Goal: Transaction & Acquisition: Book appointment/travel/reservation

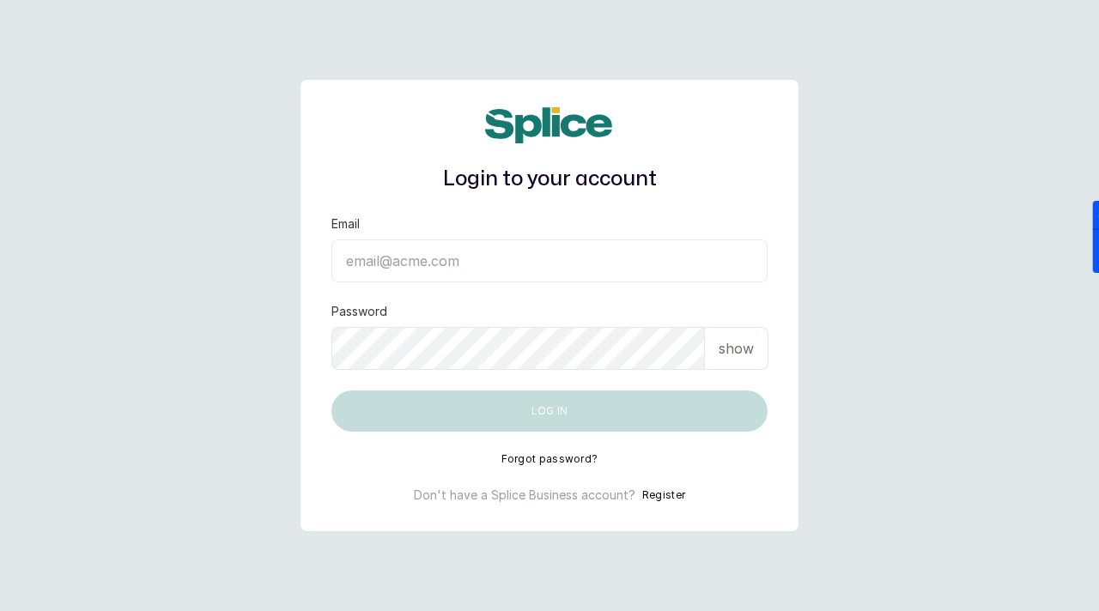
click at [373, 239] on input "Email" at bounding box center [549, 260] width 436 height 43
paste input "sknanalyticsmedaesthetics@gmail.com sAnalyticsMed2612?"
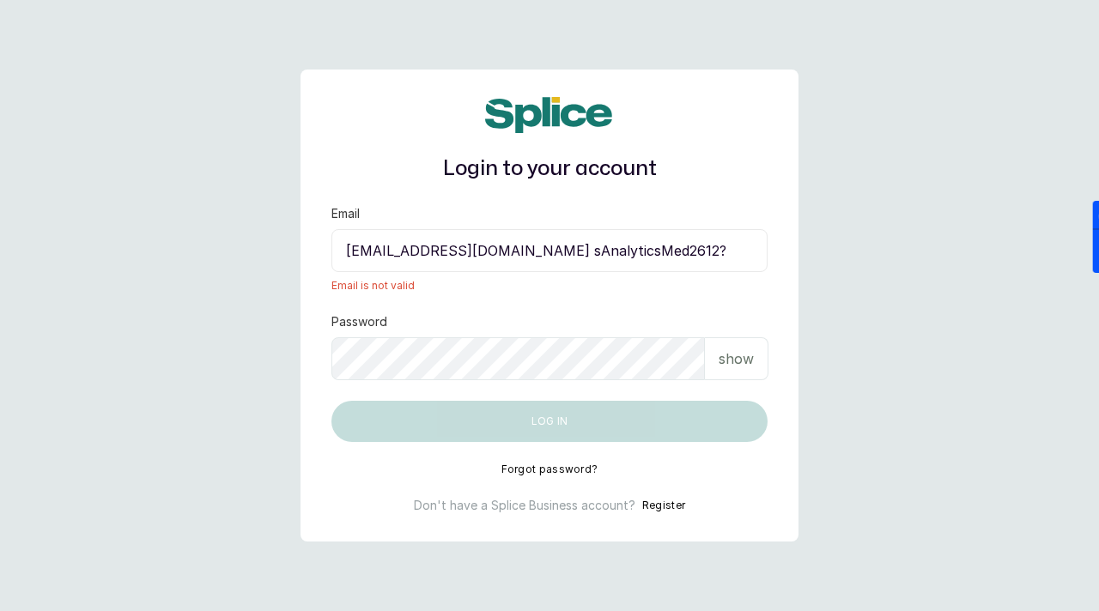
drag, startPoint x: 605, startPoint y: 254, endPoint x: 749, endPoint y: 262, distance: 144.4
click at [750, 263] on input "sknanalyticsmedaesthetics@gmail.com sAnalyticsMed2612?" at bounding box center [549, 250] width 436 height 43
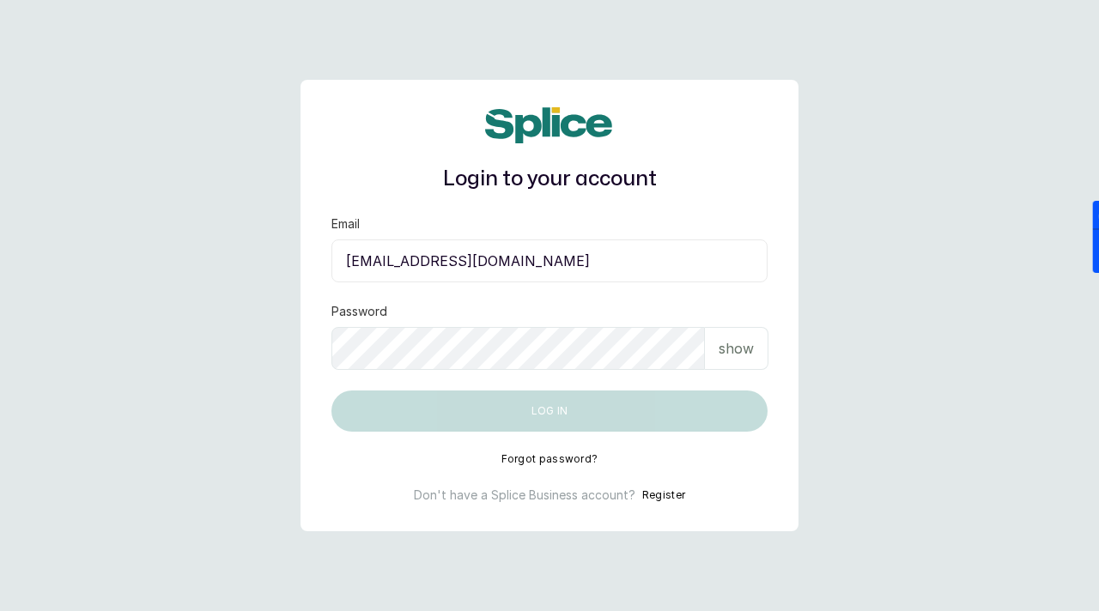
type input "sknanalyticsmedaesthetics@gmail.com"
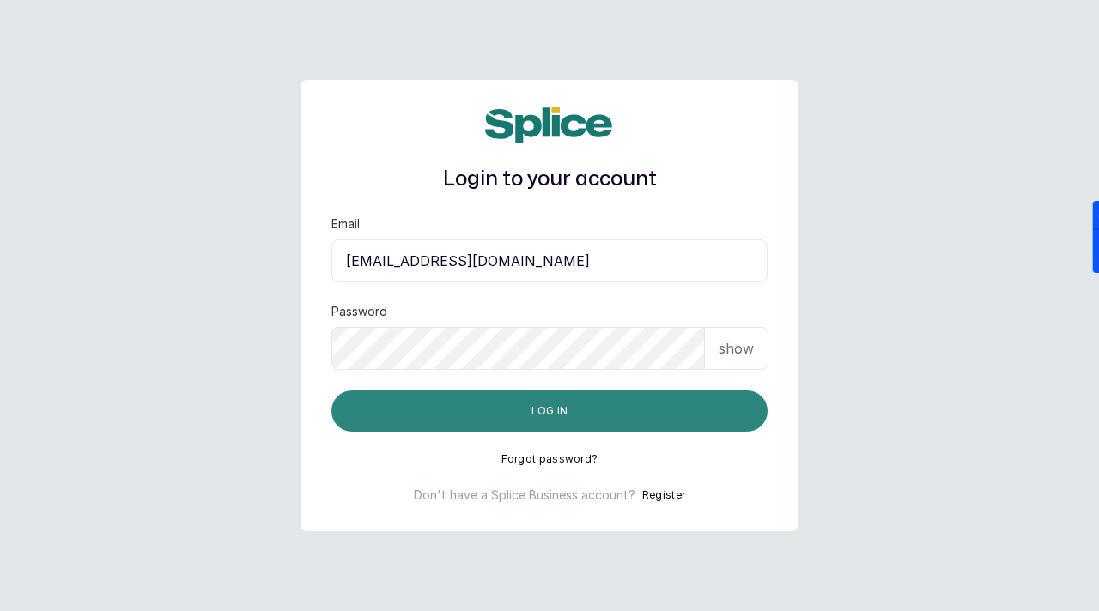
click at [576, 416] on button "Log in" at bounding box center [549, 411] width 436 height 41
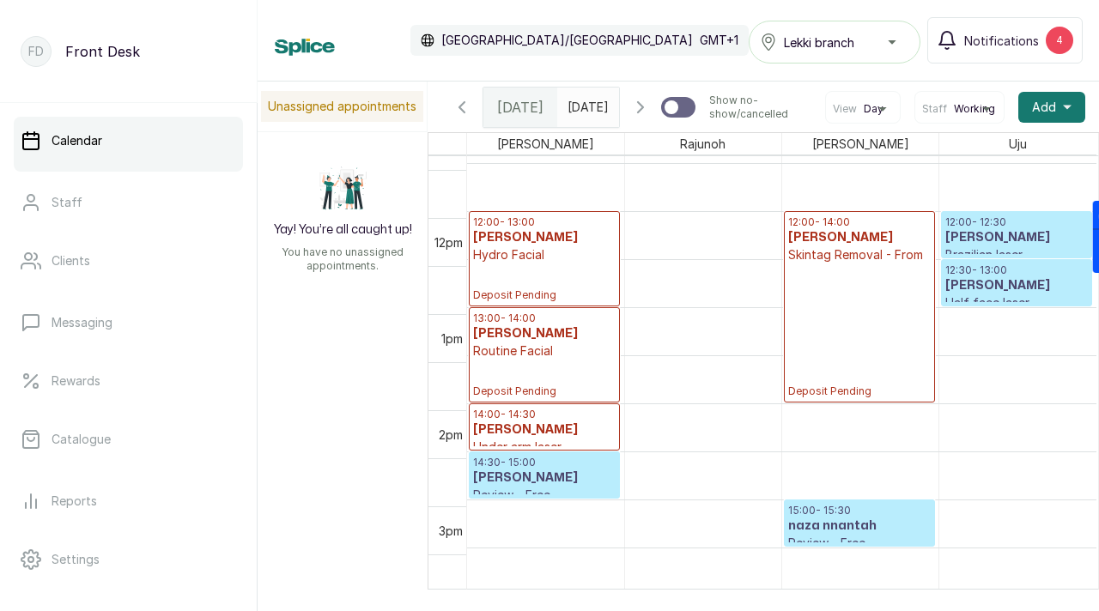
scroll to position [1105, 0]
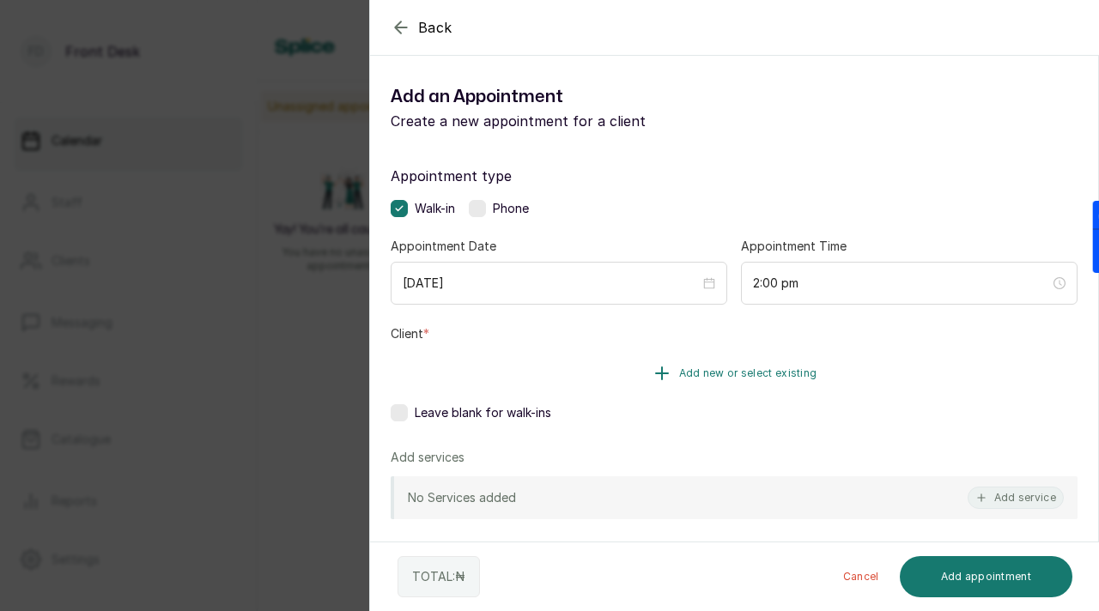
click at [709, 367] on span "Add new or select existing" at bounding box center [748, 374] width 138 height 14
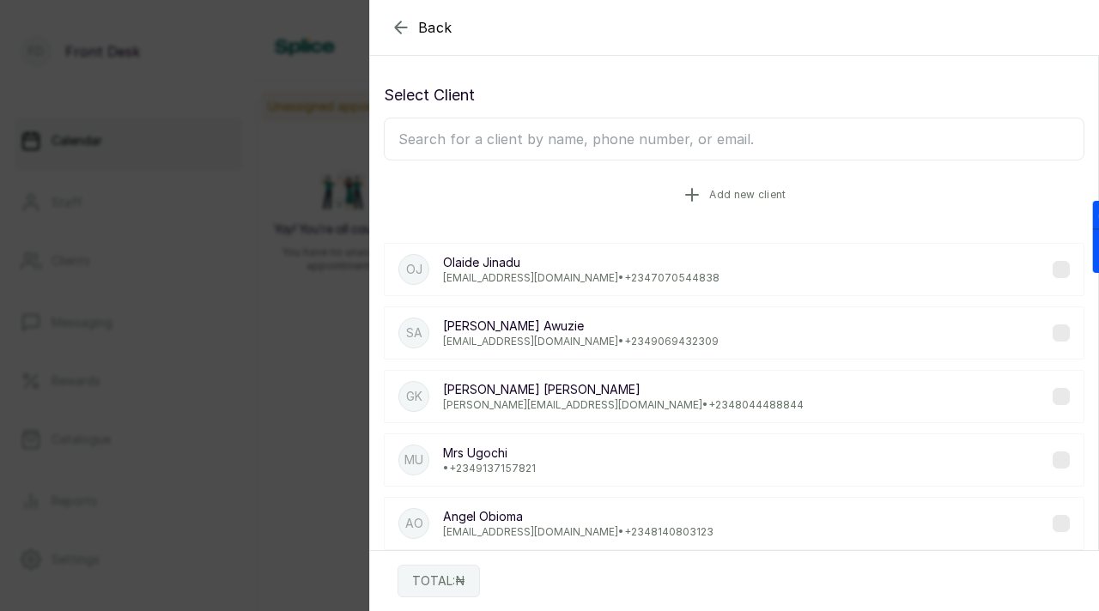
click at [736, 193] on span "Add new client" at bounding box center [747, 195] width 76 height 14
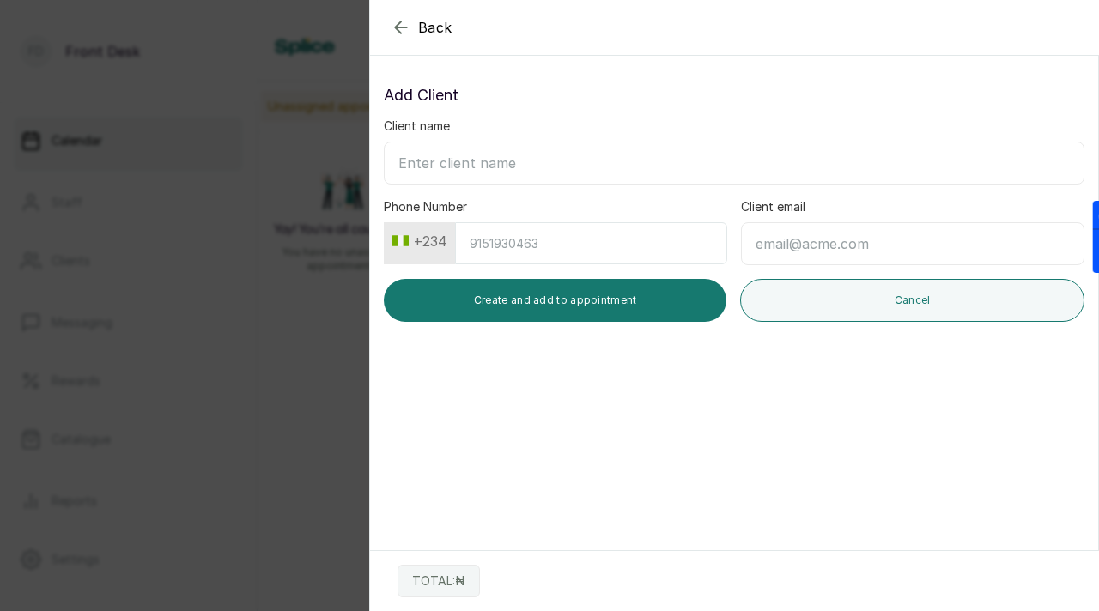
click at [634, 157] on input "Client name" at bounding box center [734, 163] width 700 height 43
paste input "Mercy Osazuwa Email: mherceesamuel@gmail.com Whatsapp number: +2348100951201"
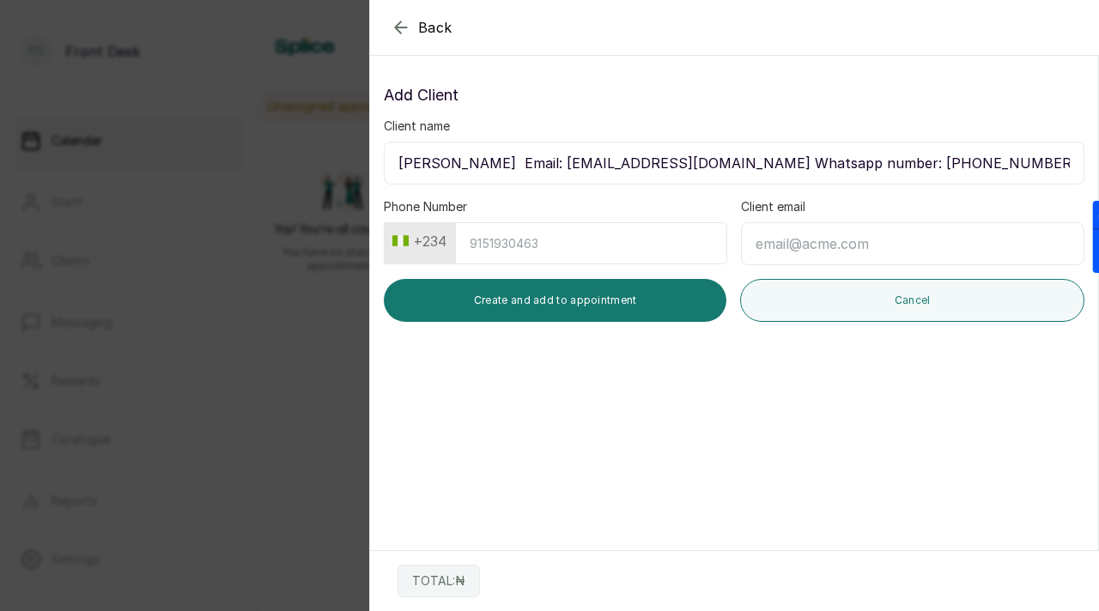
drag, startPoint x: 904, startPoint y: 165, endPoint x: 1014, endPoint y: 161, distance: 109.9
click at [1016, 164] on input "Mercy Osazuwa Email: mherceesamuel@gmail.com Whatsapp number: +2348100951201" at bounding box center [734, 163] width 700 height 43
type input "Mercy Osazuwa Email: mherceesamuel@gmail.com Whatsapp number: +234"
click at [553, 242] on input "Phone Number" at bounding box center [591, 243] width 272 height 42
paste input "8100951201"
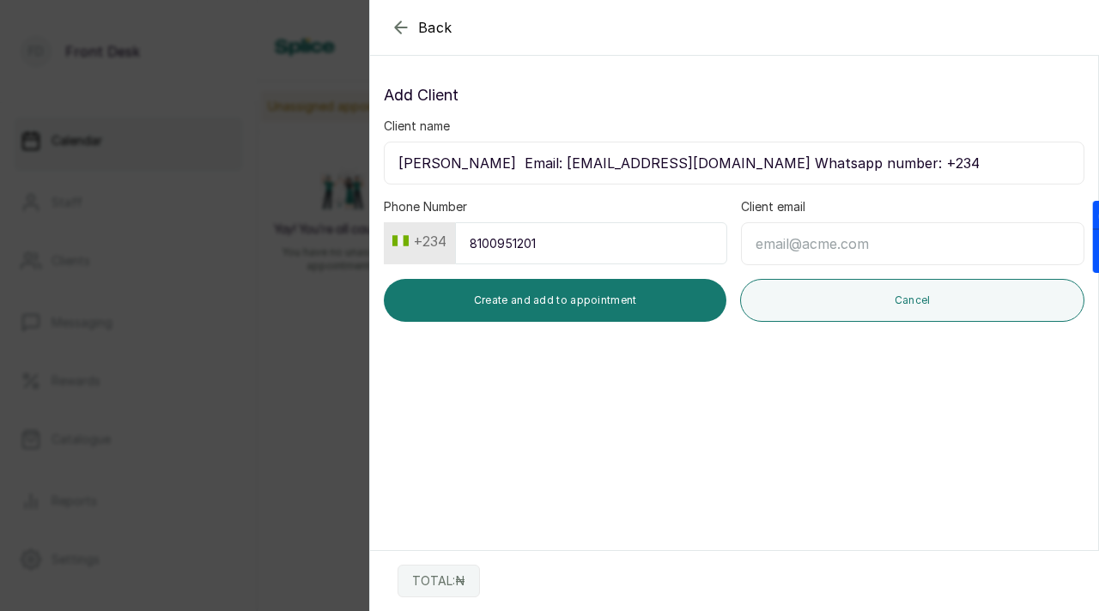
type input "8100951201"
drag, startPoint x: 742, startPoint y: 166, endPoint x: 978, endPoint y: 159, distance: 235.3
click at [978, 159] on input "Mercy Osazuwa Email: mherceesamuel@gmail.com Whatsapp number: +234" at bounding box center [734, 163] width 700 height 43
drag, startPoint x: 553, startPoint y: 167, endPoint x: 753, endPoint y: 157, distance: 200.3
click at [754, 158] on input "Mercy Osazuwa Email: mherceesamuel@gmail.com" at bounding box center [734, 163] width 700 height 43
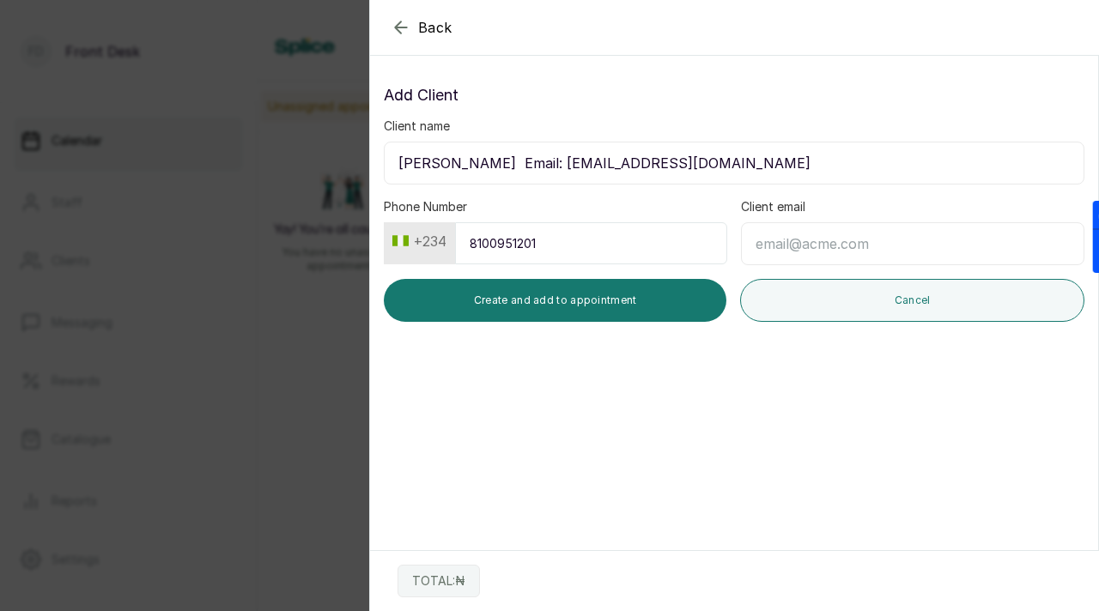
type input "Mercy Osazuwa Email: mherceesamuel@gmail.com"
click at [789, 239] on input "Client email" at bounding box center [912, 243] width 343 height 43
paste input "mherceesamuel@gmail.com"
type input "mherceesamuel@gmail.com"
drag, startPoint x: 511, startPoint y: 166, endPoint x: 764, endPoint y: 161, distance: 253.3
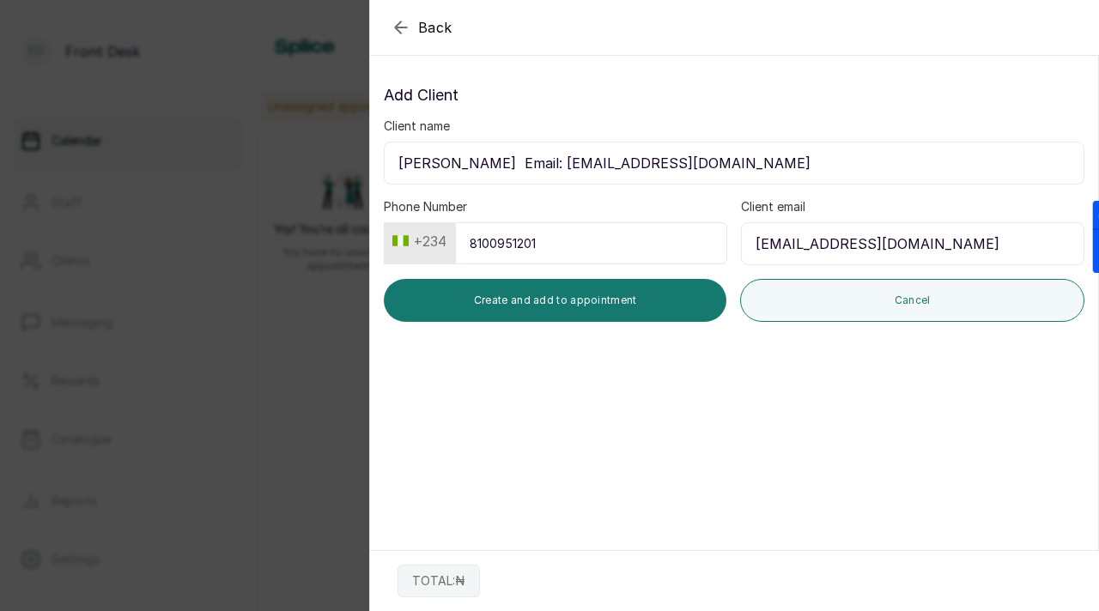
click at [765, 163] on input "Mercy Osazuwa Email: mherceesamuel@gmail.com" at bounding box center [734, 163] width 700 height 43
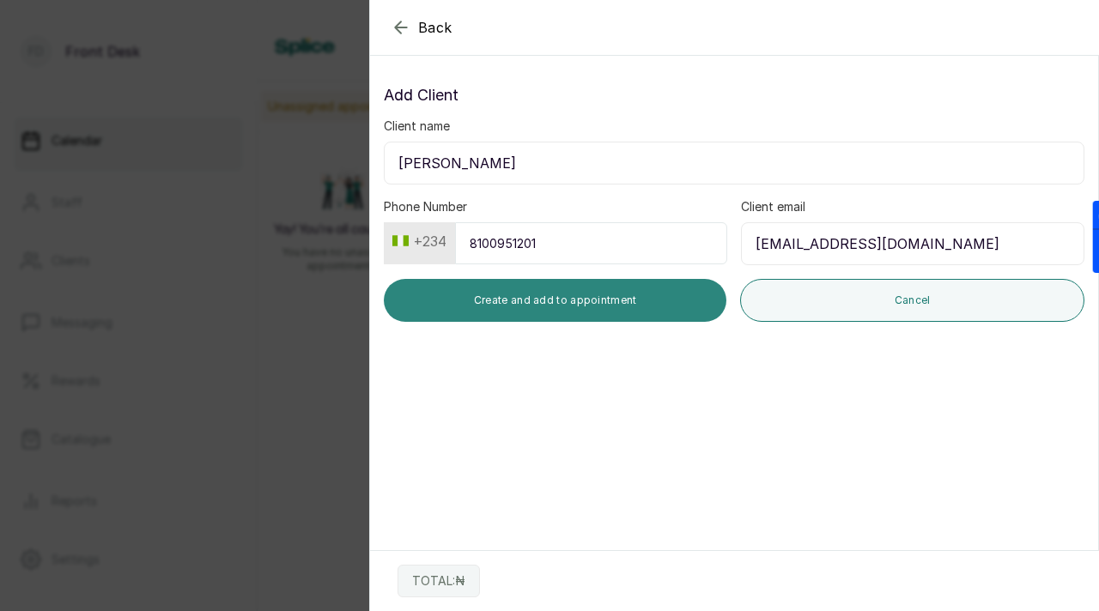
type input "Mercy Osazuwa"
click at [573, 304] on button "Create and add to appointment" at bounding box center [555, 300] width 342 height 43
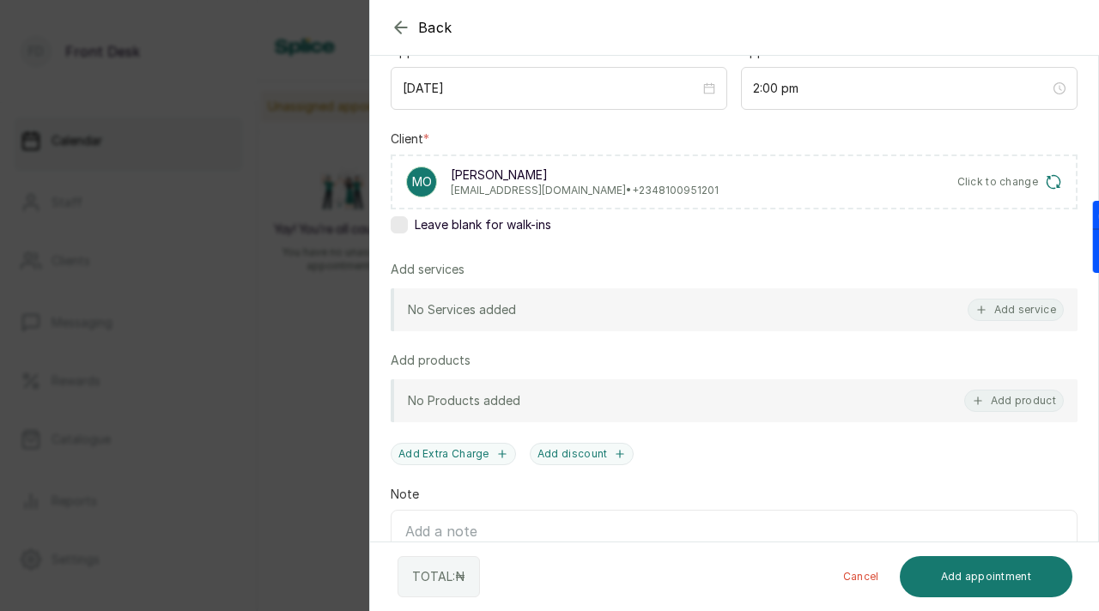
scroll to position [203, 0]
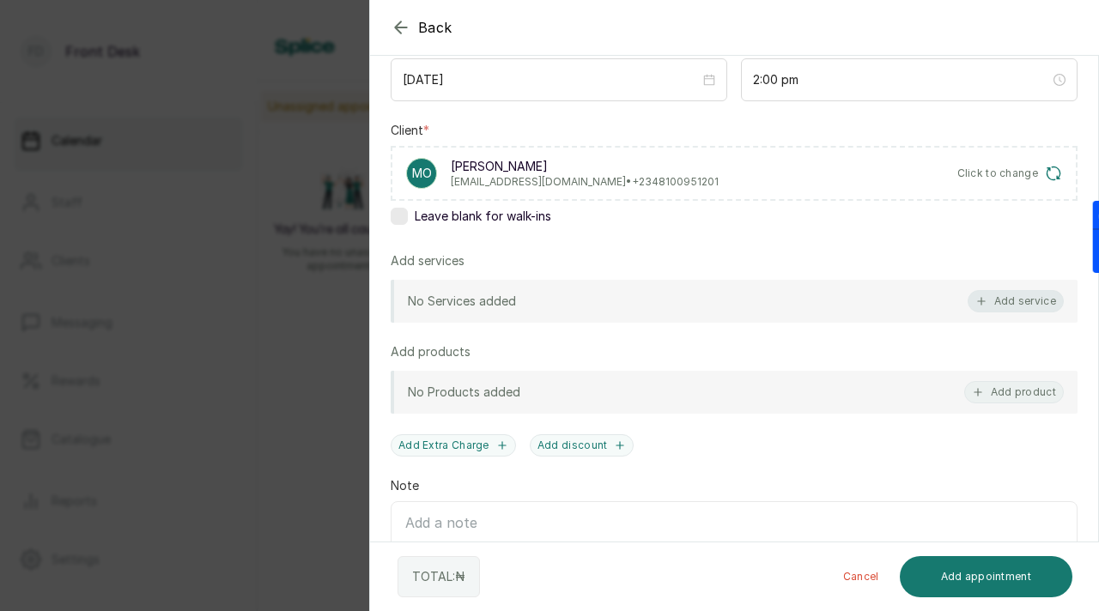
click at [1006, 300] on button "Add service" at bounding box center [1015, 301] width 96 height 22
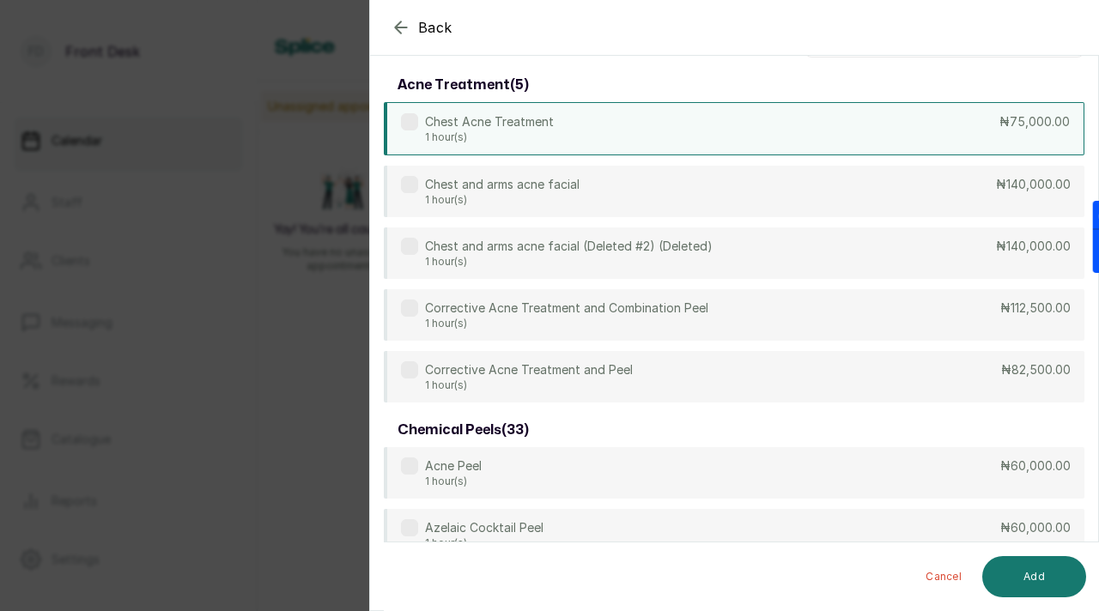
scroll to position [0, 0]
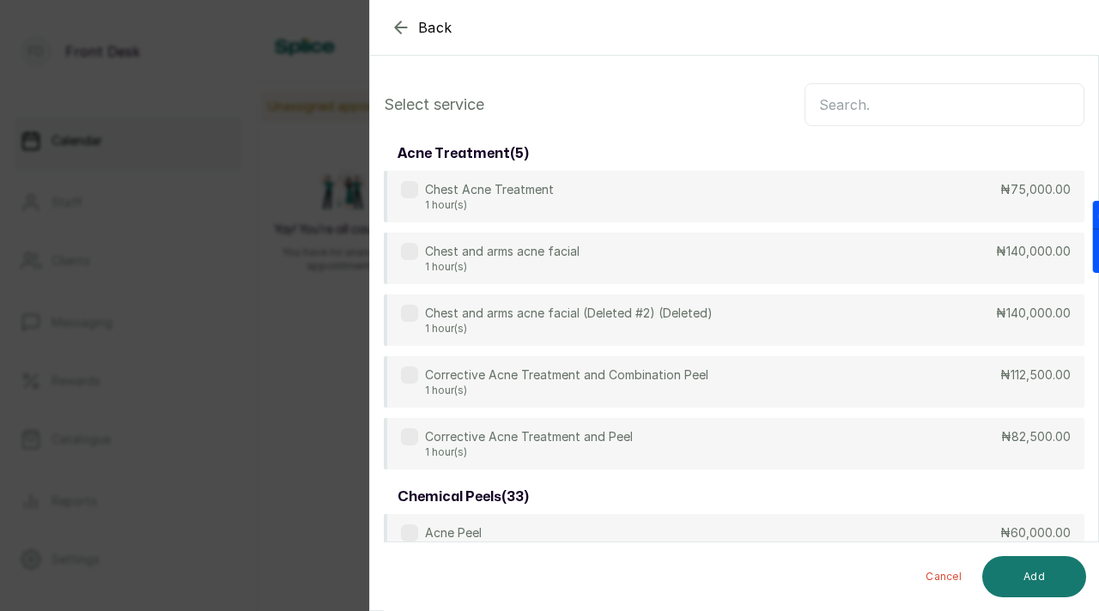
click at [812, 111] on input "text" at bounding box center [944, 104] width 280 height 43
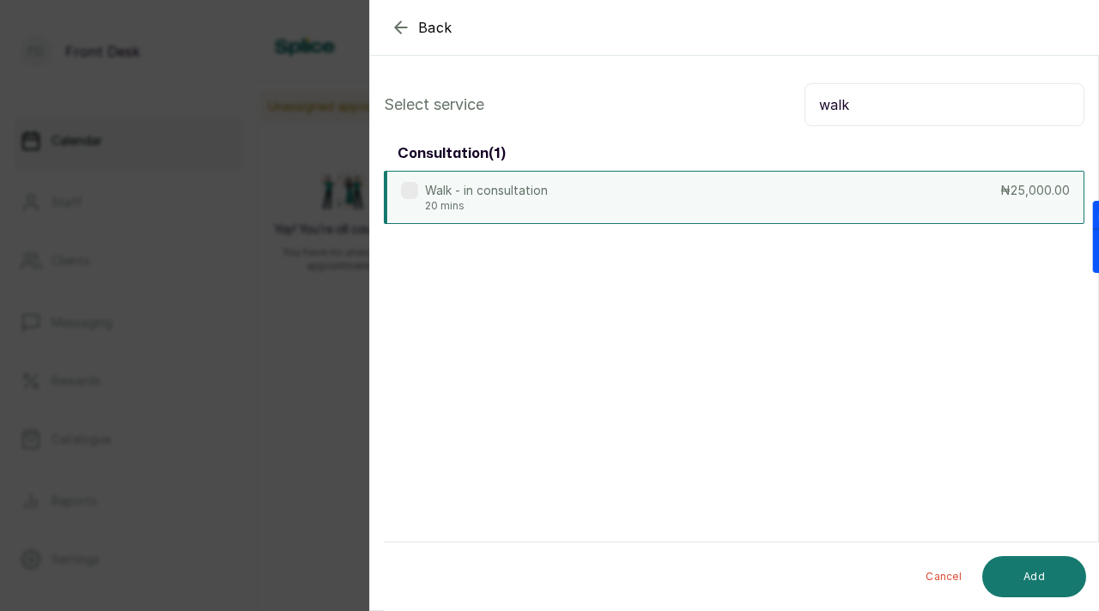
type input "walk"
click at [412, 193] on label at bounding box center [409, 190] width 17 height 17
click at [1015, 573] on button "Add" at bounding box center [1034, 576] width 104 height 41
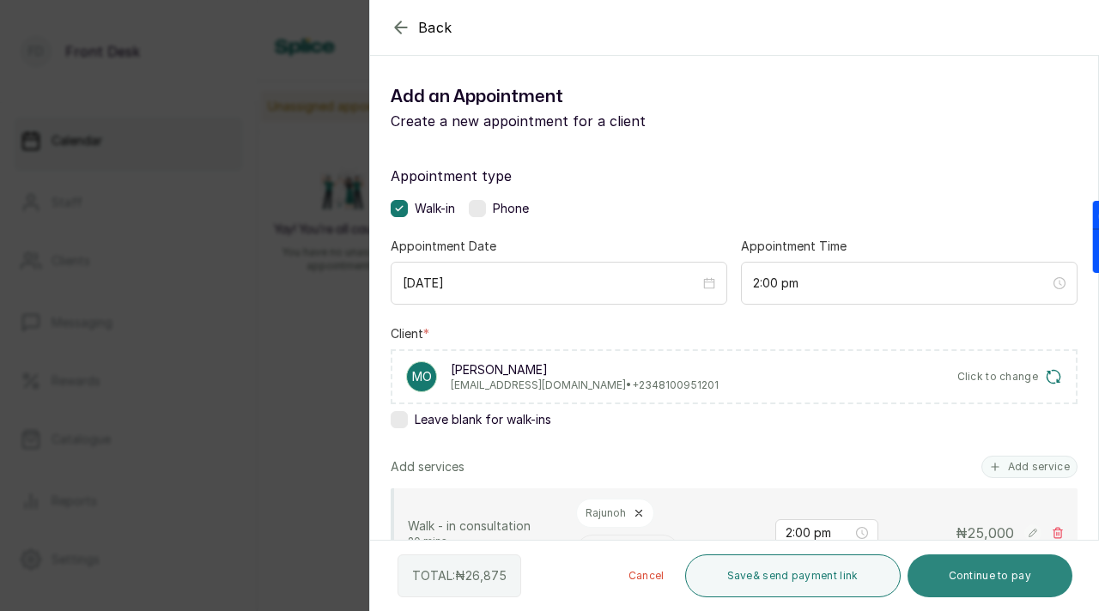
click at [1003, 575] on button "Continue to pay" at bounding box center [990, 575] width 166 height 43
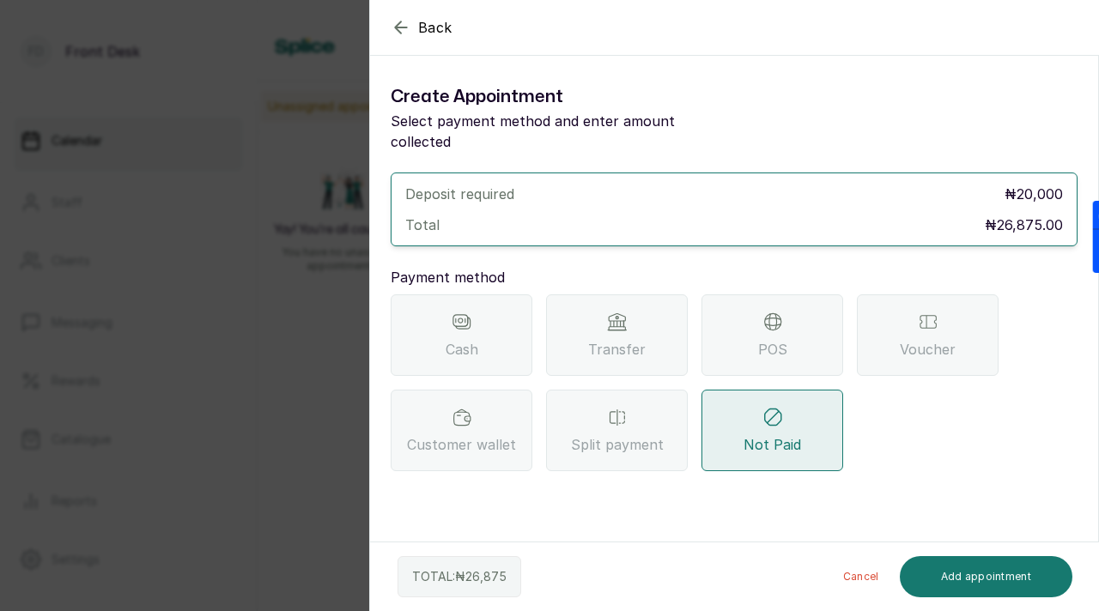
click at [587, 331] on div "Transfer" at bounding box center [617, 335] width 142 height 82
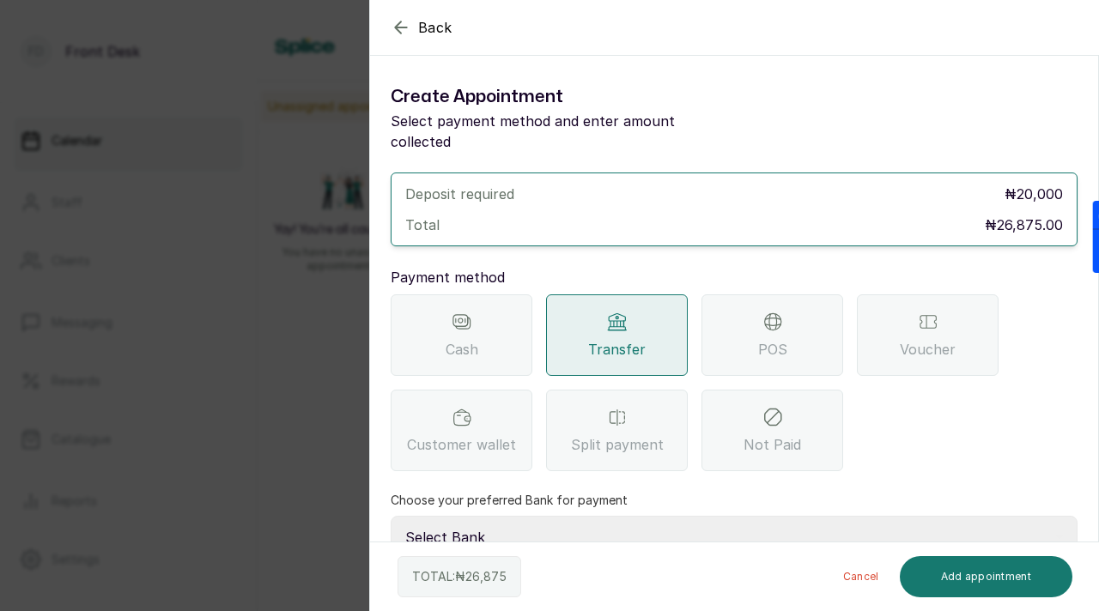
scroll to position [101, 0]
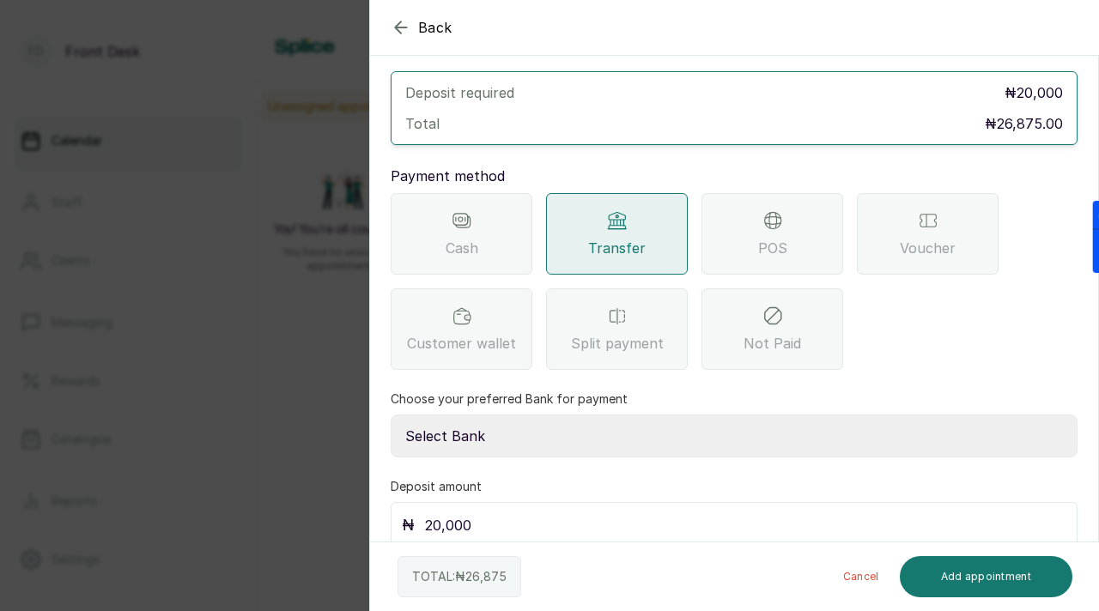
click at [621, 415] on select "Select Bank DONNA ONYENDI Fairmoney Microfinance Bank SKN ANALYTICS MED AESTH. …" at bounding box center [734, 436] width 687 height 43
select select "43272bc0-21c6-4b19-b9fb-c2093b8603c2"
click at [391, 415] on select "Select Bank DONNA ONYENDI Fairmoney Microfinance Bank SKN ANALYTICS MED AESTH. …" at bounding box center [734, 436] width 687 height 43
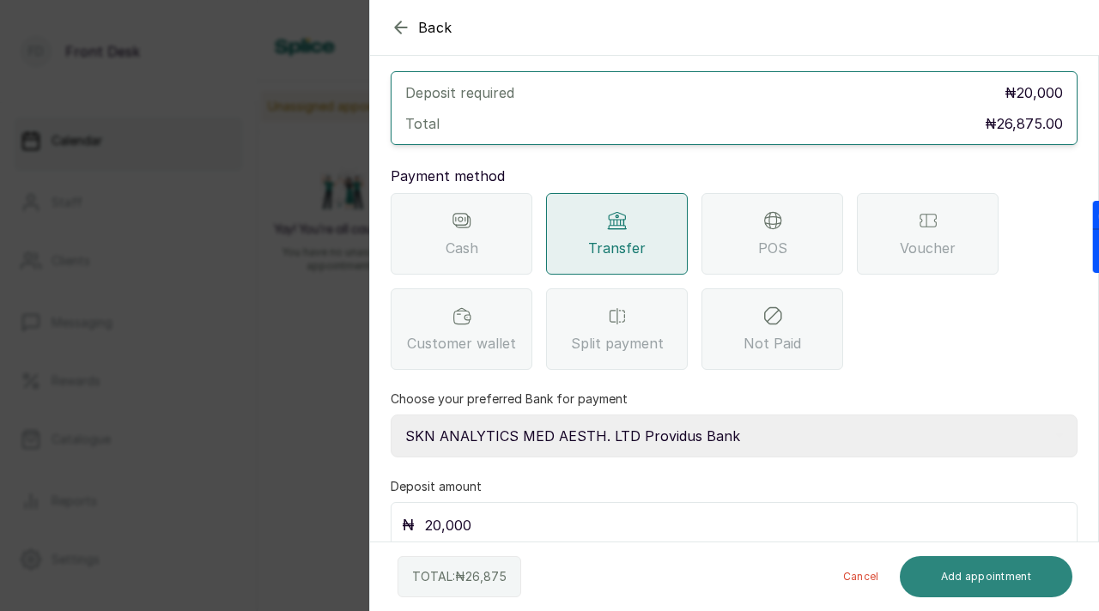
click at [949, 580] on button "Add appointment" at bounding box center [986, 576] width 173 height 41
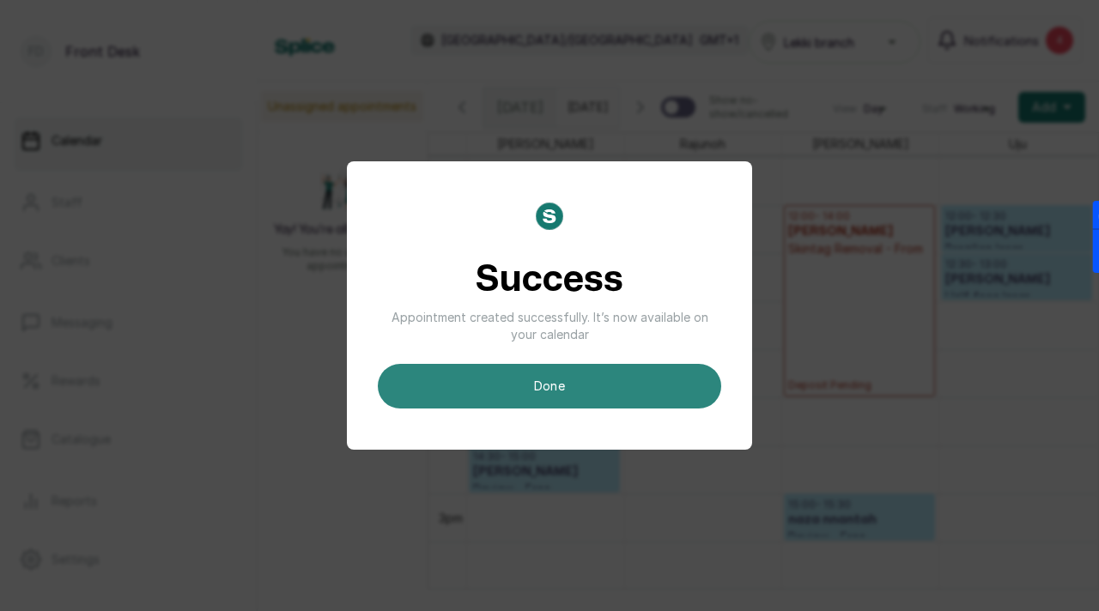
click at [628, 400] on button "done" at bounding box center [549, 386] width 343 height 45
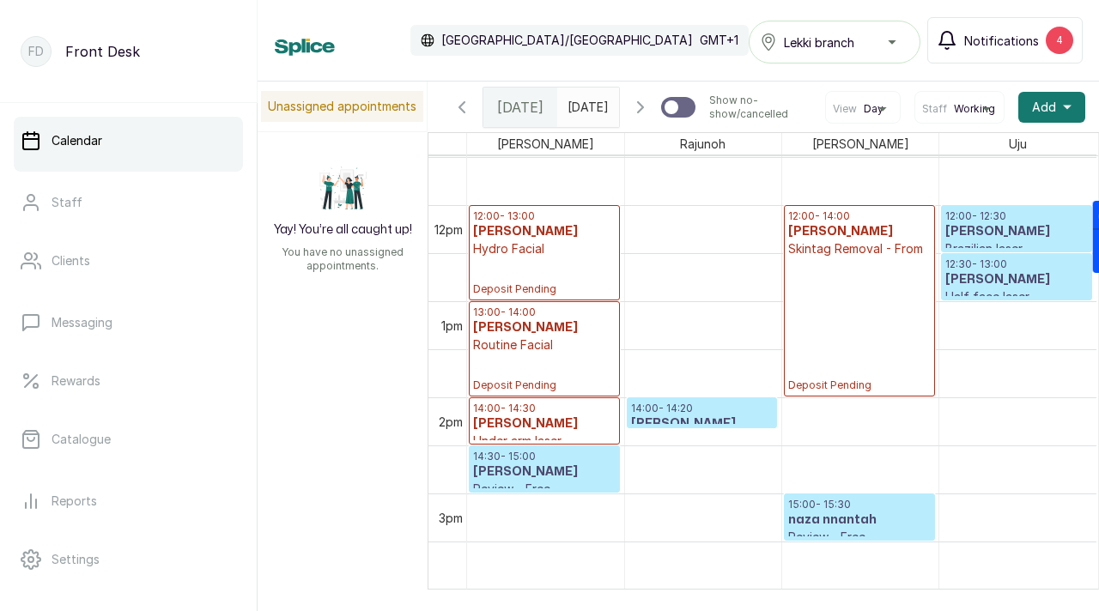
click at [1028, 26] on button "Notifications 4" at bounding box center [1004, 40] width 155 height 46
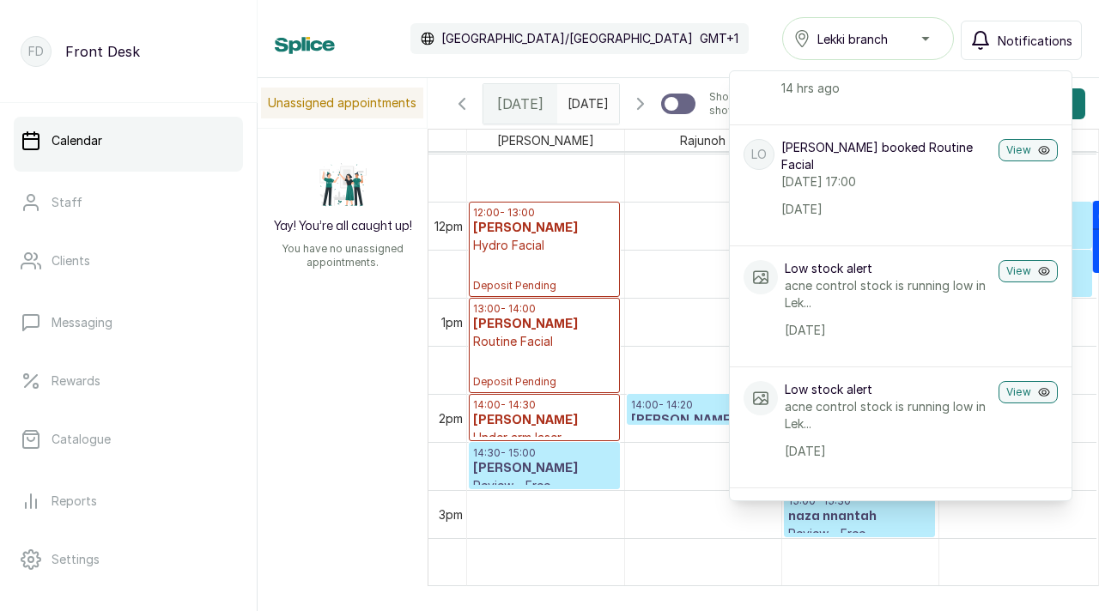
scroll to position [0, 0]
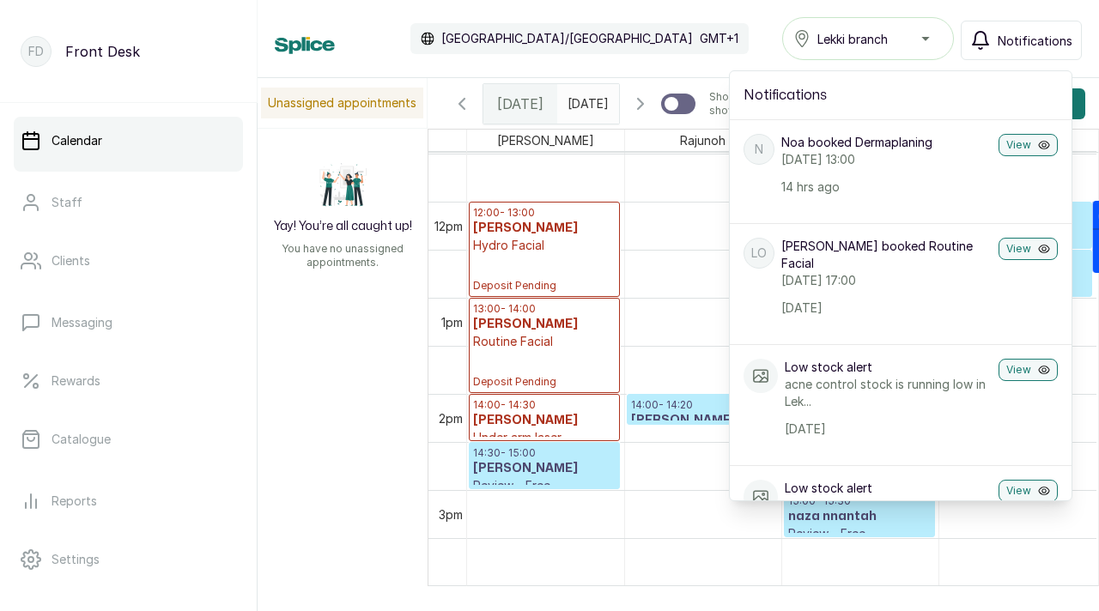
click at [716, 34] on div "Calendar Africa/Lagos GMT+1 Lekki branch Notifications Notifications N Noa book…" at bounding box center [678, 38] width 807 height 43
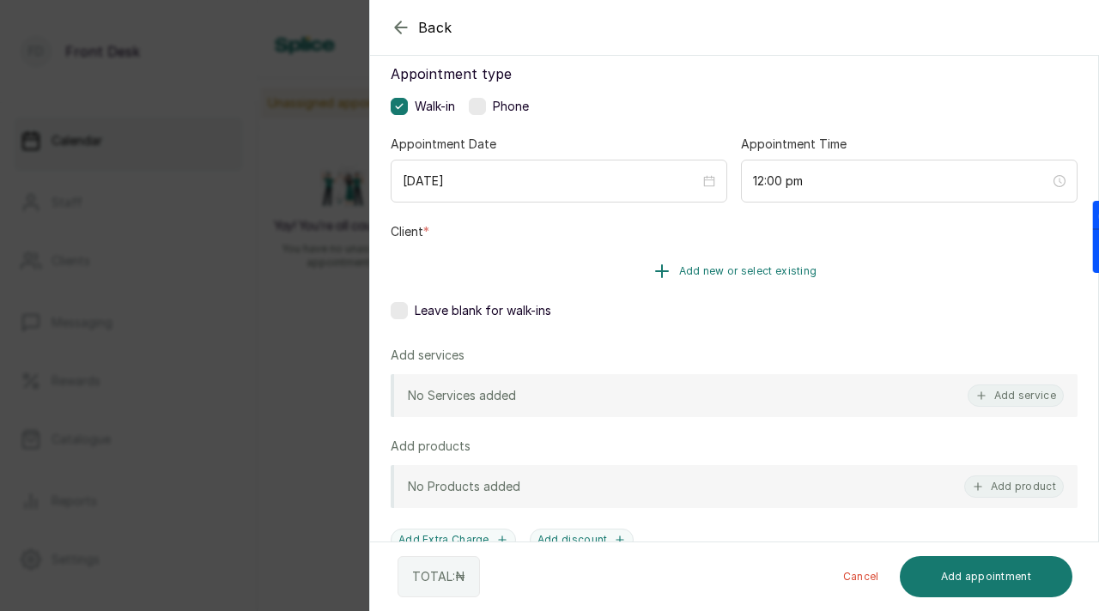
scroll to position [179, 0]
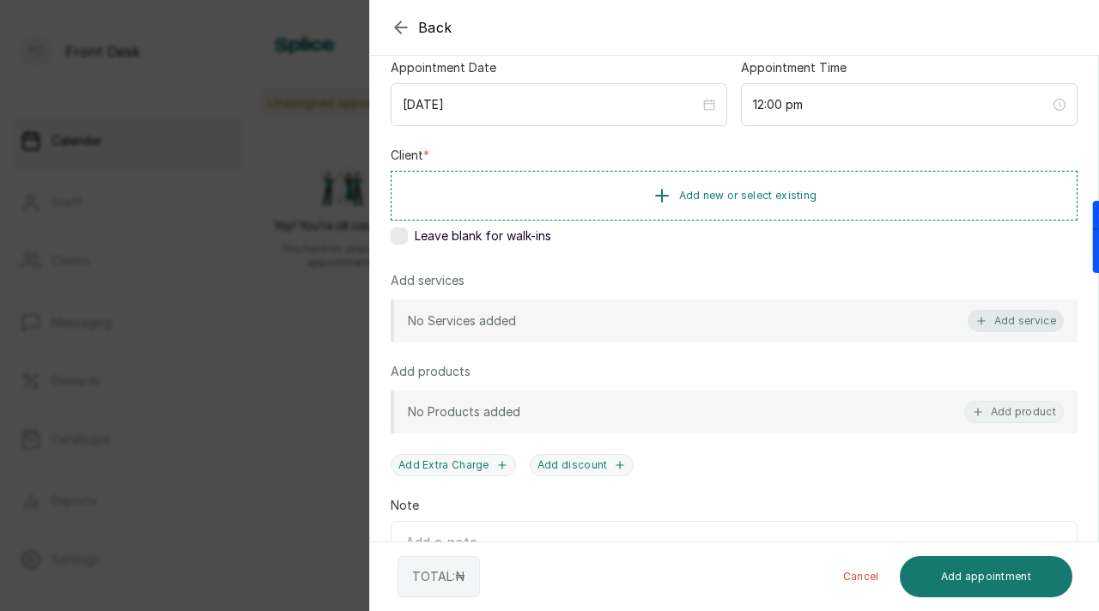
click at [1010, 311] on button "Add service" at bounding box center [1015, 321] width 96 height 22
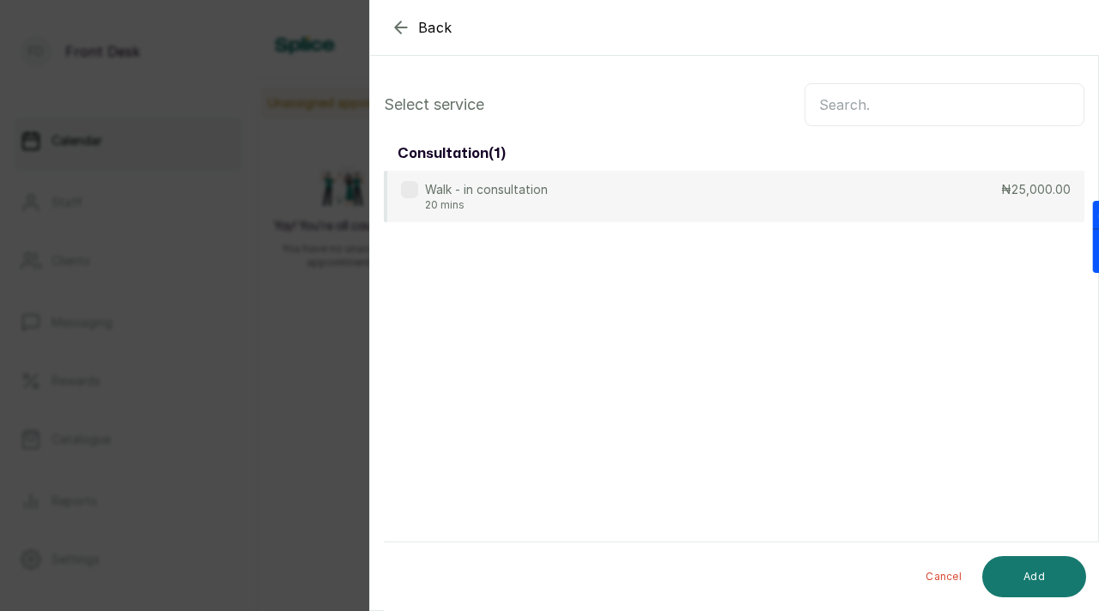
scroll to position [0, 0]
click at [894, 101] on input "text" at bounding box center [944, 104] width 280 height 43
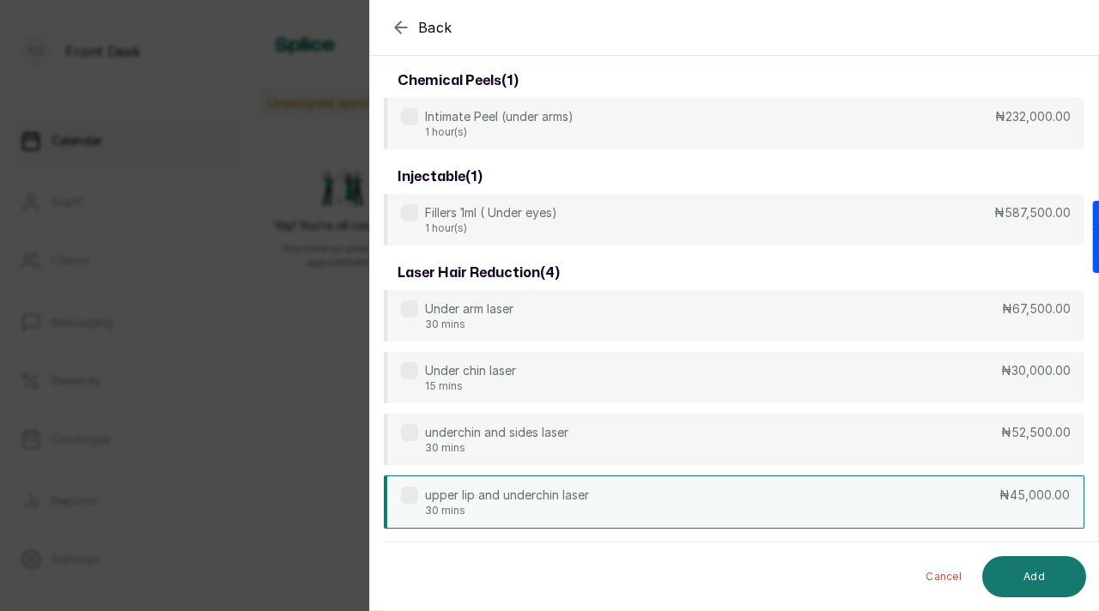
scroll to position [74, 0]
type input "under"
click at [408, 493] on label at bounding box center [409, 494] width 17 height 17
click at [1016, 562] on button "Add" at bounding box center [1034, 576] width 104 height 41
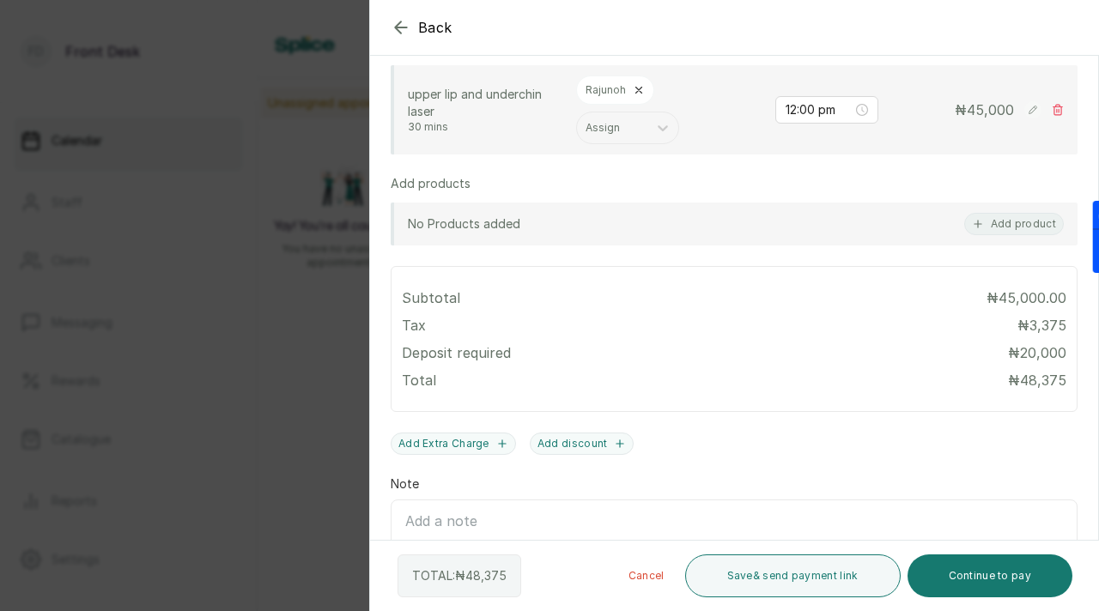
scroll to position [432, 0]
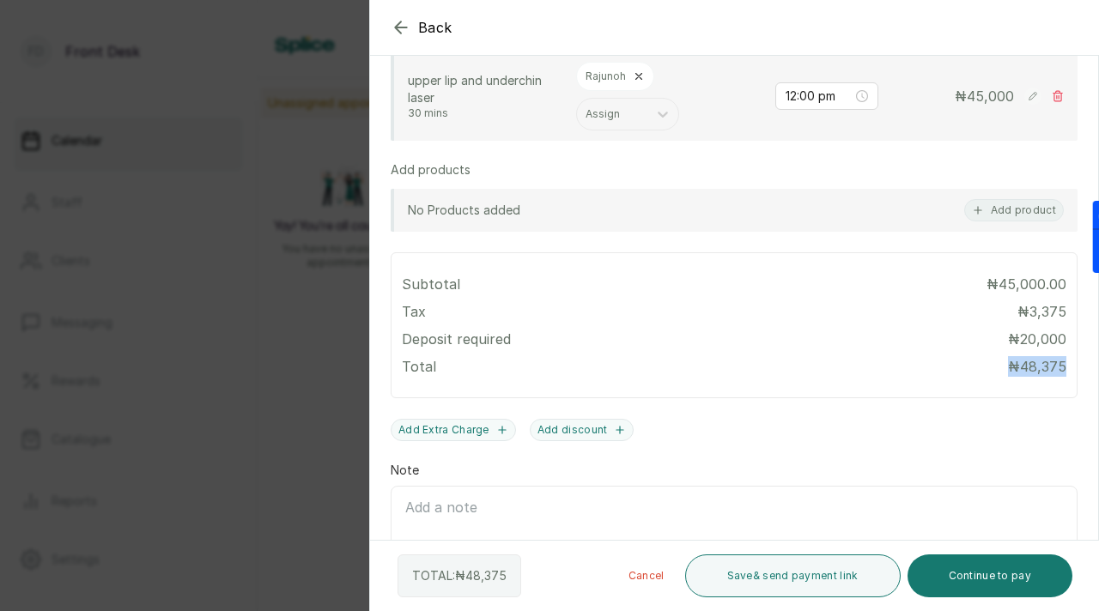
drag, startPoint x: 1009, startPoint y: 366, endPoint x: 1066, endPoint y: 367, distance: 57.5
click at [1066, 367] on div "Subtotal ₦45,000.00 Tax ₦ 3,375 Deposit required ₦ 20,000 Total ₦ 48,375" at bounding box center [734, 325] width 687 height 146
copy p "₦ 48,375"
click at [400, 27] on icon "button" at bounding box center [400, 26] width 11 height 11
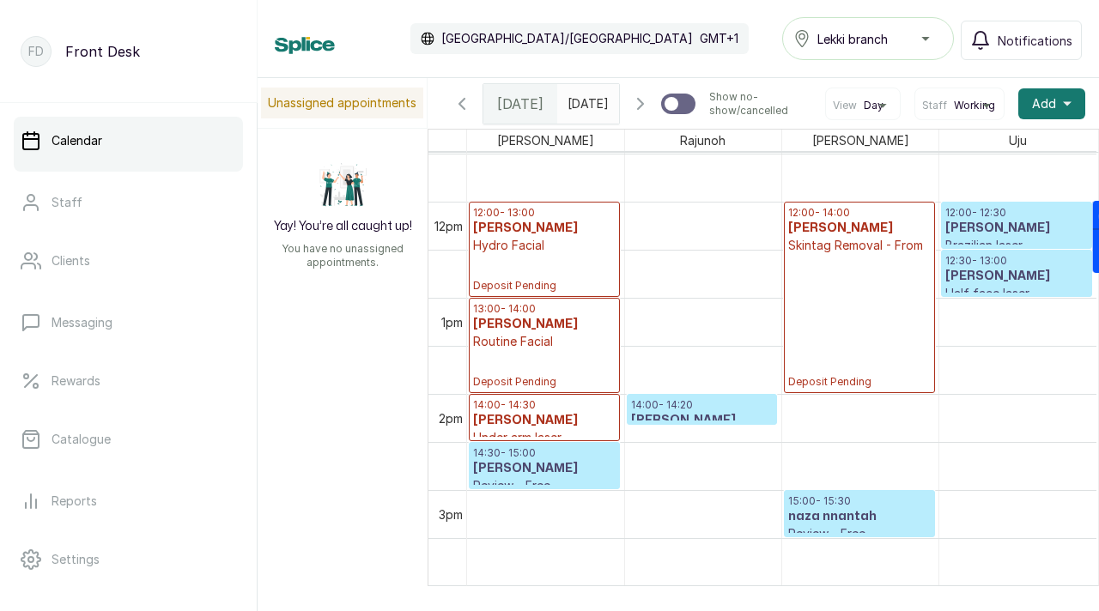
scroll to position [1091, 0]
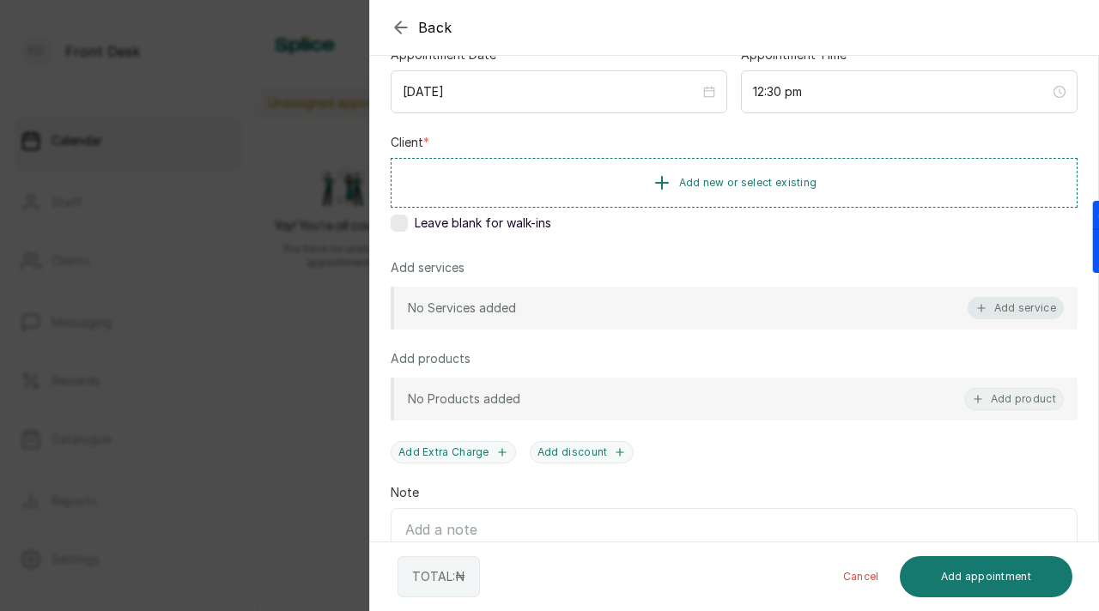
click at [995, 314] on button "Add service" at bounding box center [1015, 308] width 96 height 22
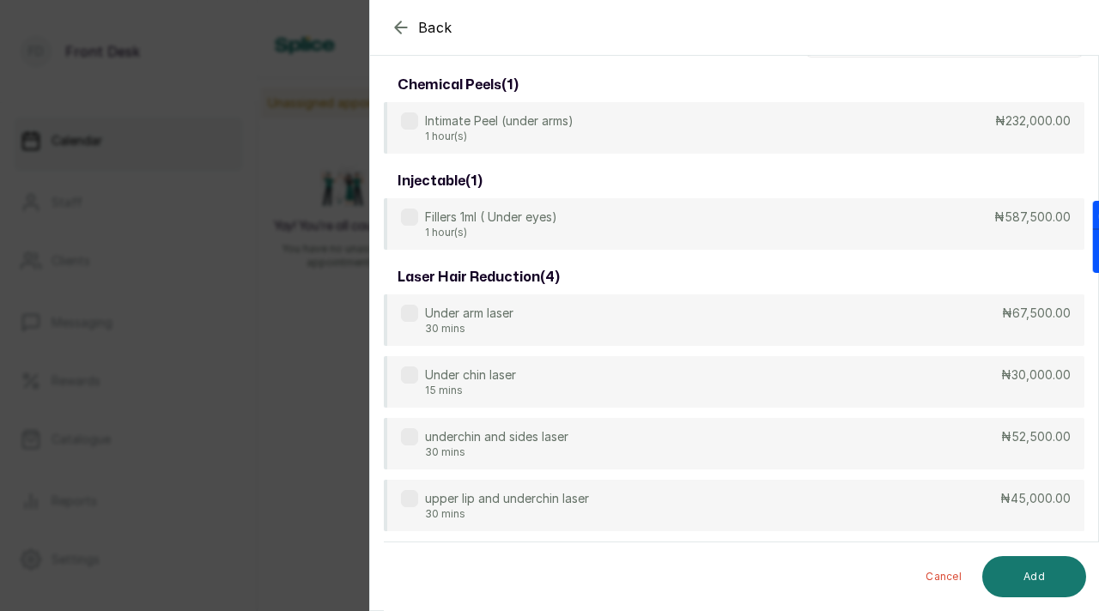
scroll to position [0, 0]
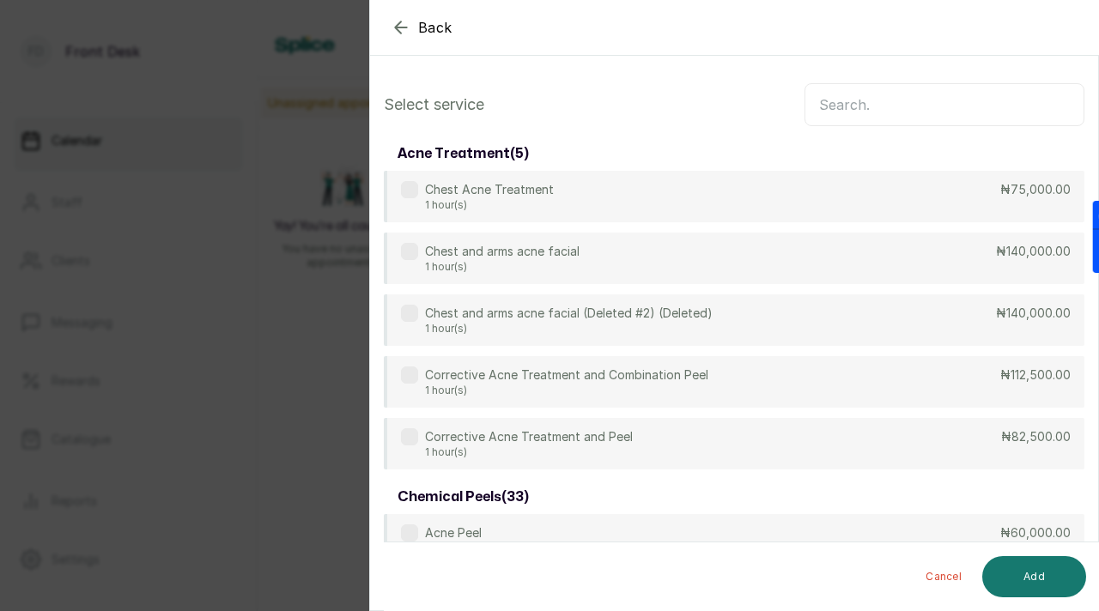
click at [853, 111] on input "text" at bounding box center [944, 104] width 280 height 43
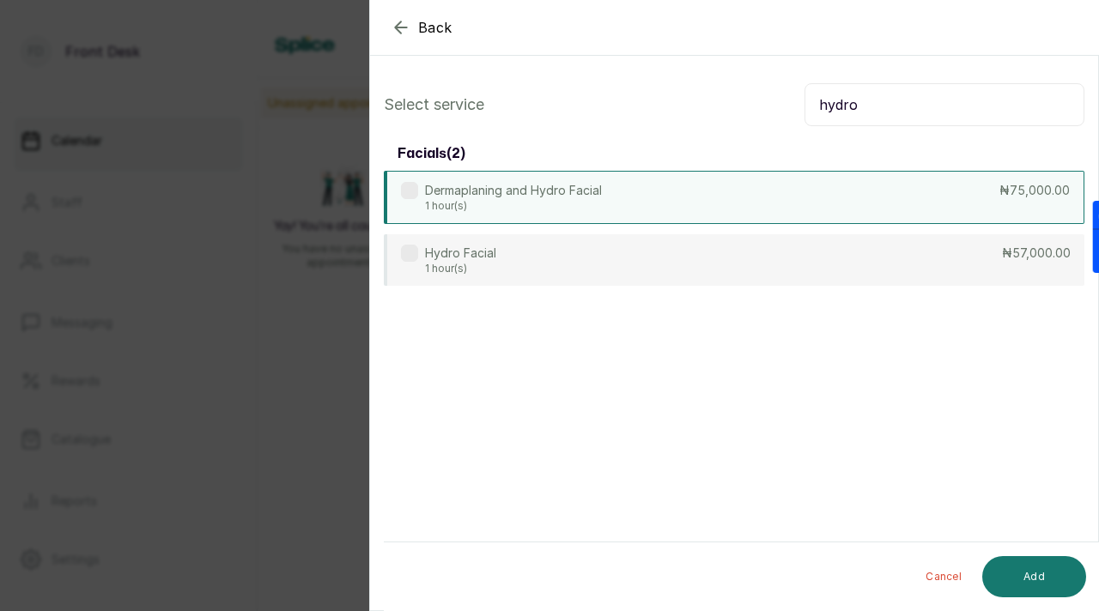
type input "hydro"
click at [403, 185] on label at bounding box center [409, 190] width 17 height 17
click at [1040, 577] on button "Add" at bounding box center [1034, 576] width 104 height 41
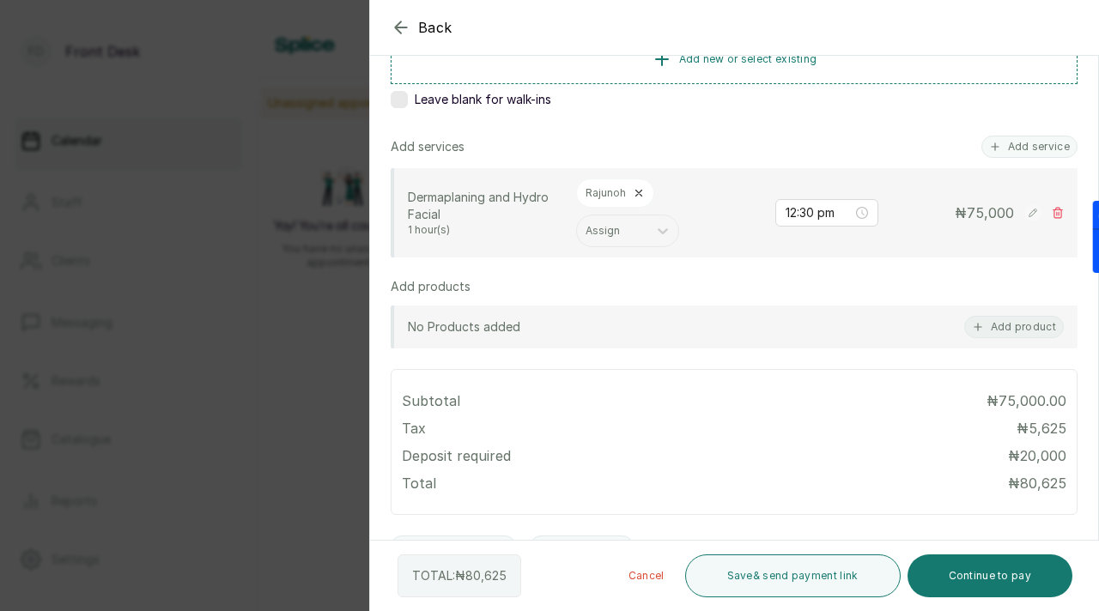
scroll to position [379, 0]
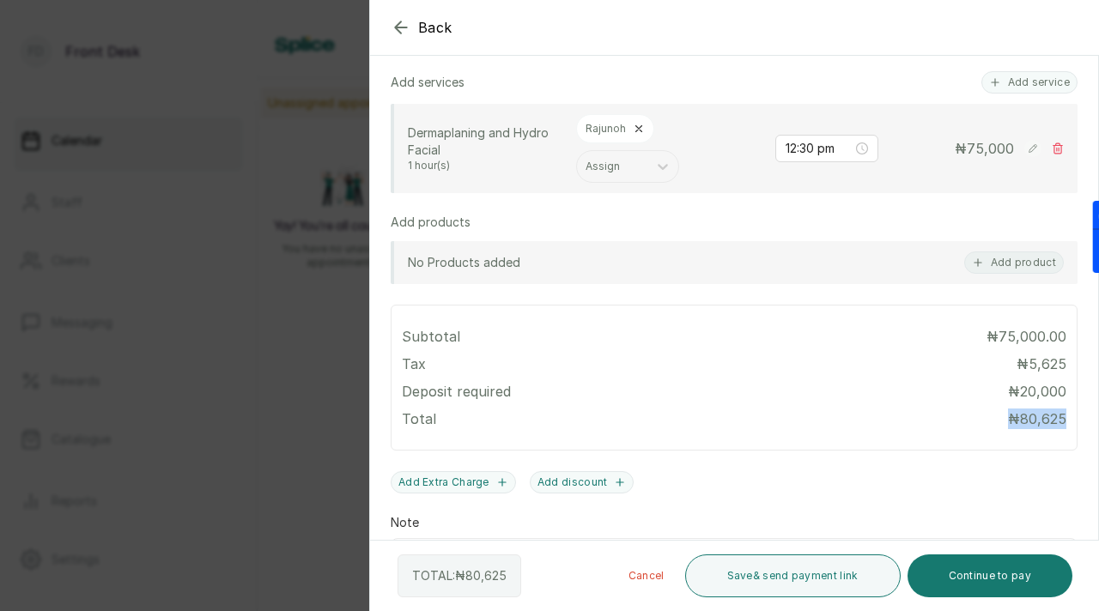
drag, startPoint x: 1007, startPoint y: 419, endPoint x: 1068, endPoint y: 418, distance: 60.9
click at [1068, 418] on div "Subtotal ₦75,000.00 Tax ₦ 5,625 Deposit required ₦ 20,000 Total ₦ 80,625" at bounding box center [734, 378] width 687 height 146
copy p "₦ 80,625"
click at [326, 282] on div "Back Add Appointment Add an Appointment Create a new appointment for a client A…" at bounding box center [549, 305] width 1099 height 611
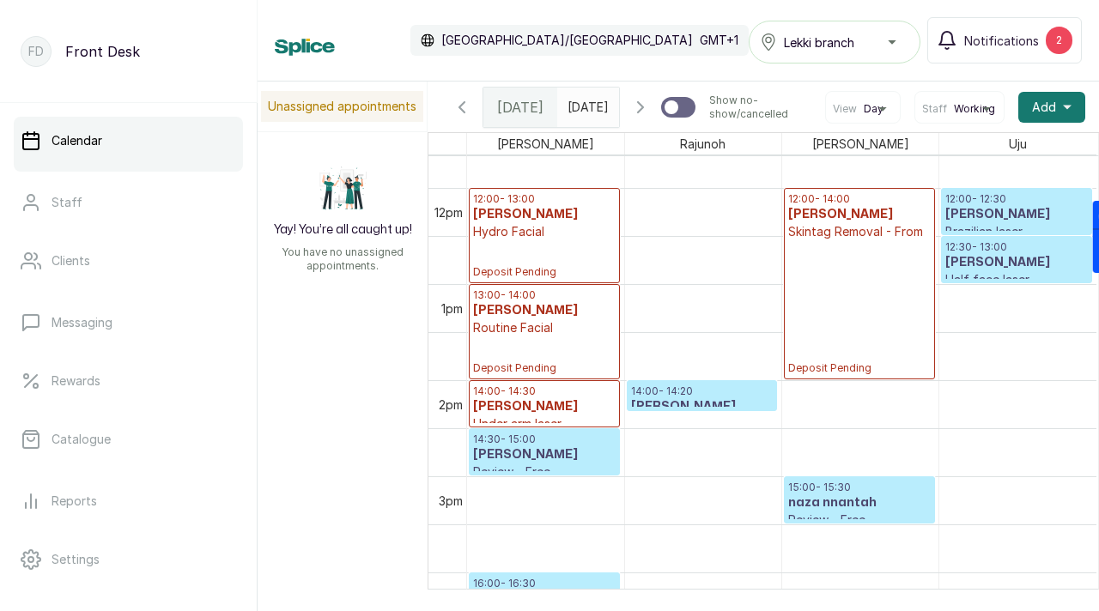
scroll to position [1099, 0]
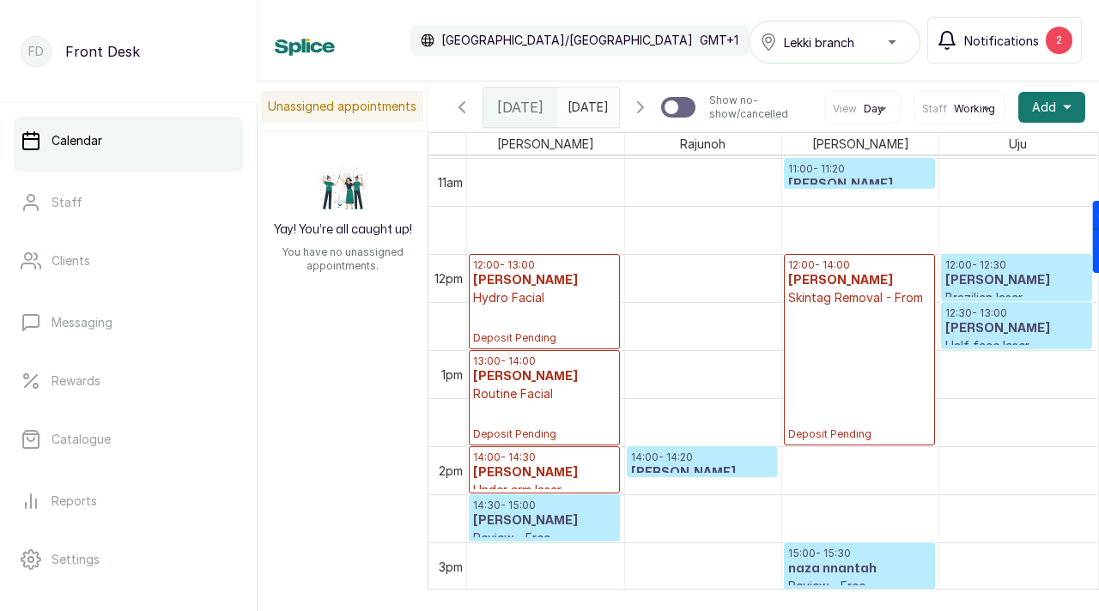
click at [1009, 58] on button "Notifications 2" at bounding box center [1004, 40] width 155 height 46
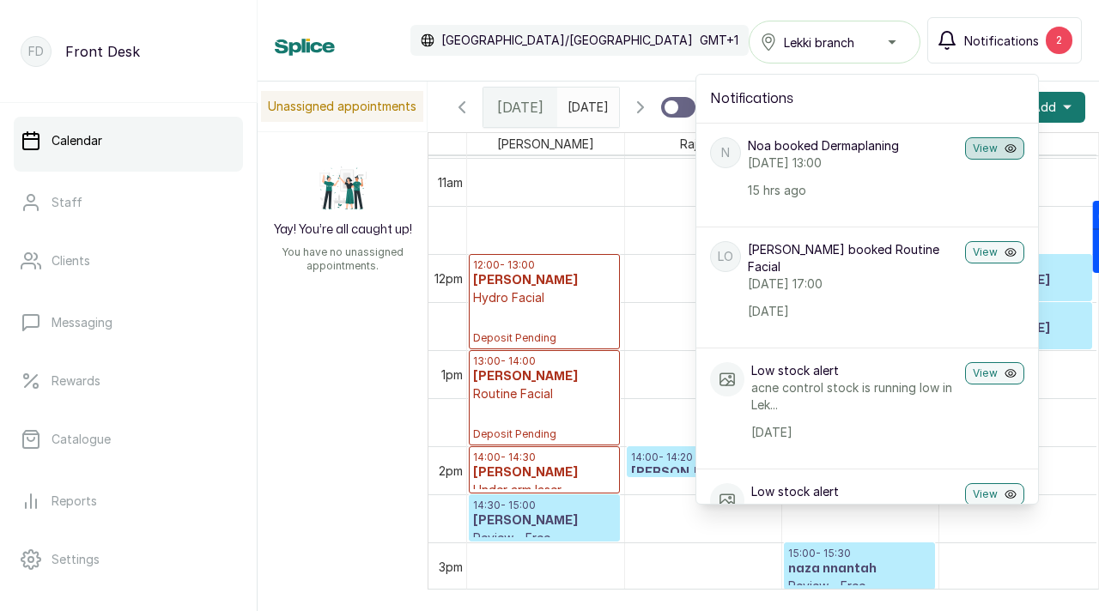
click at [989, 153] on button "View" at bounding box center [994, 148] width 59 height 22
